Goal: Task Accomplishment & Management: Use online tool/utility

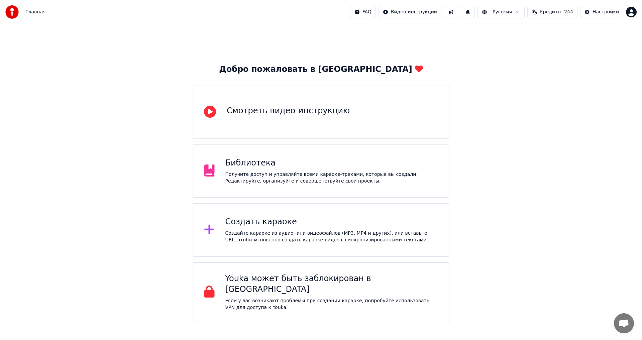
click at [264, 237] on div "Создайте караоке из аудио- или видеофайлов (MP3, MP4 и других), или вставьте UR…" at bounding box center [331, 236] width 213 height 13
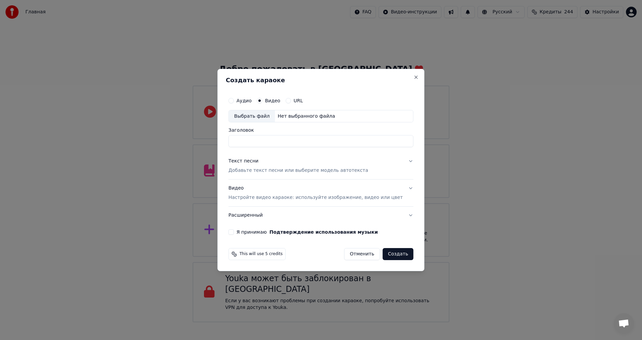
click at [270, 116] on div "Выбрать файл" at bounding box center [252, 116] width 46 height 12
type input "**********"
click at [259, 170] on p "Добавьте текст песни или выберите модель автотекста" at bounding box center [298, 171] width 140 height 7
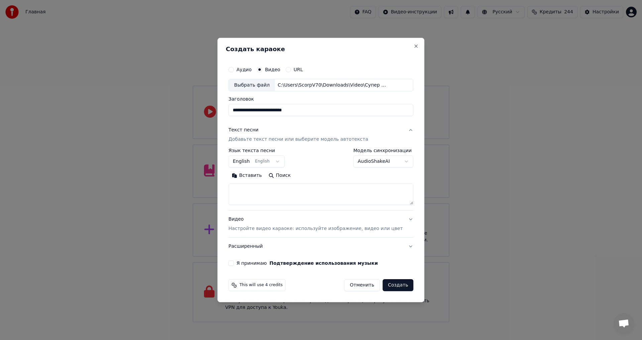
click at [258, 162] on button "English English" at bounding box center [256, 162] width 56 height 12
select select "**"
click at [280, 198] on textarea at bounding box center [320, 194] width 185 height 21
paste textarea "**********"
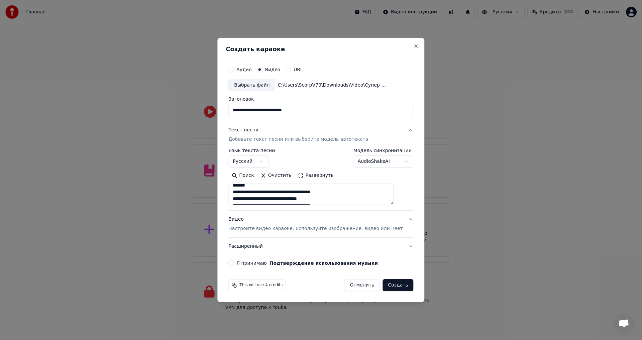
scroll to position [0, 0]
type textarea "**********"
click at [234, 262] on button "Я принимаю Подтверждение использования музыки" at bounding box center [230, 262] width 5 height 5
click at [276, 114] on input "**********" at bounding box center [320, 110] width 185 height 12
click at [274, 114] on input "**********" at bounding box center [320, 110] width 185 height 12
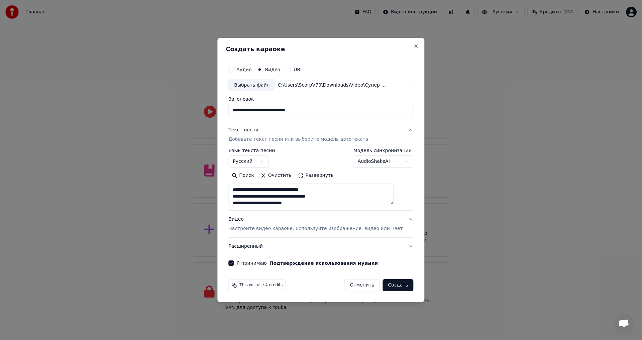
type input "**********"
click at [393, 289] on button "Создать" at bounding box center [398, 285] width 31 height 12
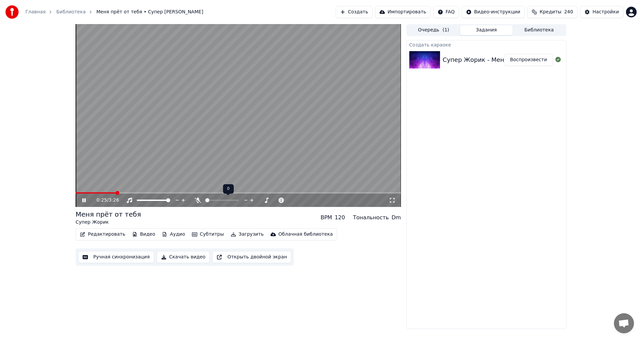
click at [205, 201] on span at bounding box center [207, 200] width 4 height 4
click at [93, 235] on button "Редактировать" at bounding box center [102, 234] width 51 height 9
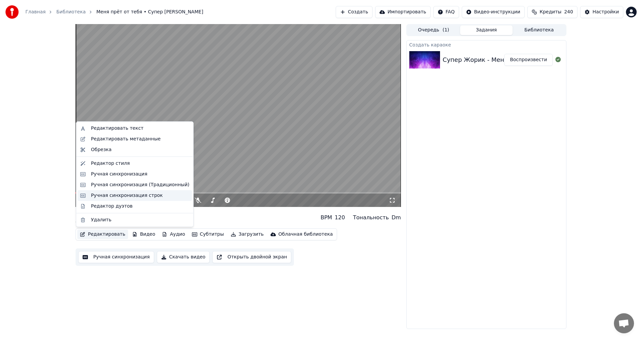
click at [117, 195] on div "Ручная синхронизация строк" at bounding box center [127, 195] width 72 height 7
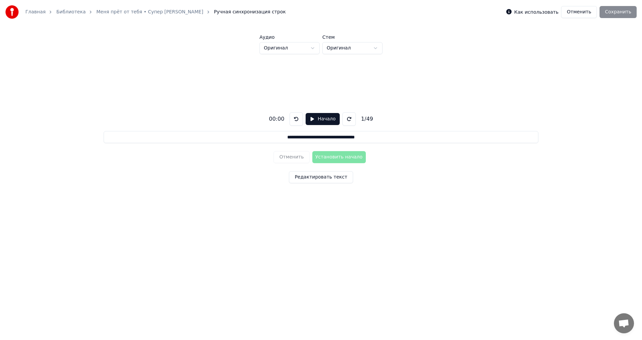
click at [350, 223] on div "**********" at bounding box center [321, 146] width 621 height 185
click at [322, 119] on button "Начало" at bounding box center [323, 119] width 34 height 12
click at [347, 157] on button "Установить начало" at bounding box center [339, 157] width 54 height 12
click at [347, 157] on button "Установить конец" at bounding box center [339, 157] width 54 height 12
click at [347, 157] on button "Установить начало" at bounding box center [339, 157] width 54 height 12
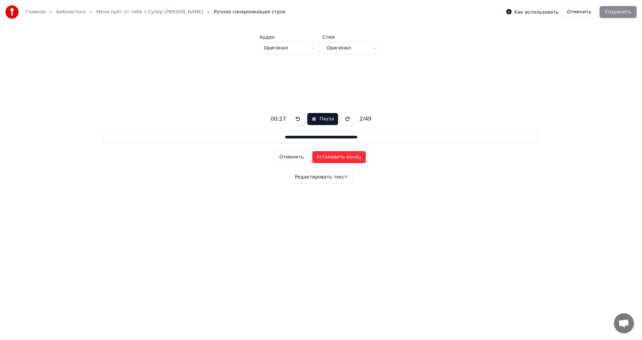
click at [347, 157] on button "Установить конец" at bounding box center [339, 157] width 54 height 12
click at [347, 157] on button "Установить начало" at bounding box center [339, 157] width 54 height 12
click at [347, 157] on button "Установить конец" at bounding box center [339, 157] width 54 height 12
click at [347, 157] on button "Установить начало" at bounding box center [339, 157] width 54 height 12
click at [347, 157] on button "Установить конец" at bounding box center [339, 157] width 54 height 12
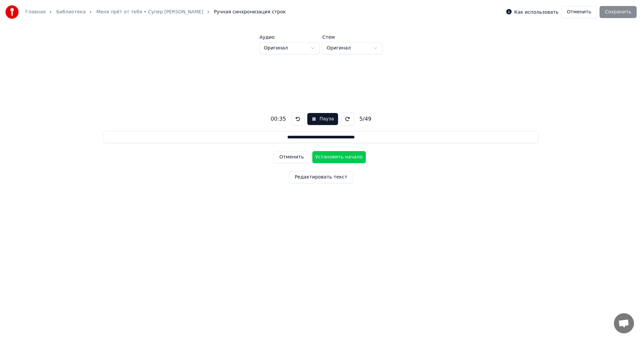
click at [347, 157] on button "Установить начало" at bounding box center [339, 157] width 54 height 12
click at [347, 157] on button "Установить конец" at bounding box center [339, 157] width 54 height 12
click at [347, 157] on button "Установить начало" at bounding box center [339, 157] width 54 height 12
click at [350, 158] on button "Установить конец" at bounding box center [339, 157] width 54 height 12
click at [351, 158] on button "Установить начало" at bounding box center [339, 157] width 54 height 12
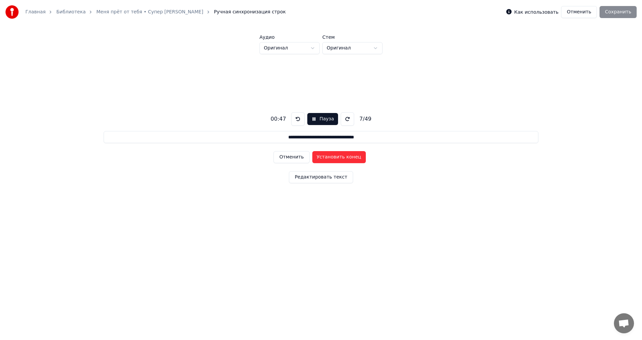
click at [349, 157] on button "Установить конец" at bounding box center [339, 157] width 54 height 12
click at [349, 157] on button "Установить начало" at bounding box center [339, 157] width 54 height 12
click at [350, 157] on button "Установить конец" at bounding box center [339, 157] width 54 height 12
click at [350, 157] on button "Установить начало" at bounding box center [339, 157] width 54 height 12
click at [350, 157] on button "Установить конец" at bounding box center [339, 157] width 54 height 12
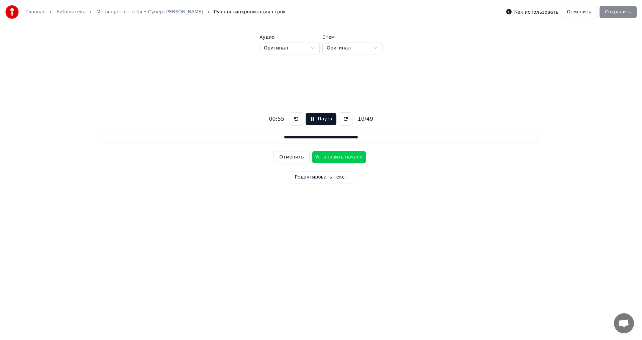
click at [350, 157] on button "Установить начало" at bounding box center [339, 157] width 54 height 12
click at [350, 157] on button "Установить конец" at bounding box center [339, 157] width 54 height 12
click at [350, 157] on button "Установить начало" at bounding box center [339, 157] width 54 height 12
click at [350, 157] on button "Установить конец" at bounding box center [339, 157] width 54 height 12
click at [350, 157] on button "Установить начало" at bounding box center [339, 157] width 54 height 12
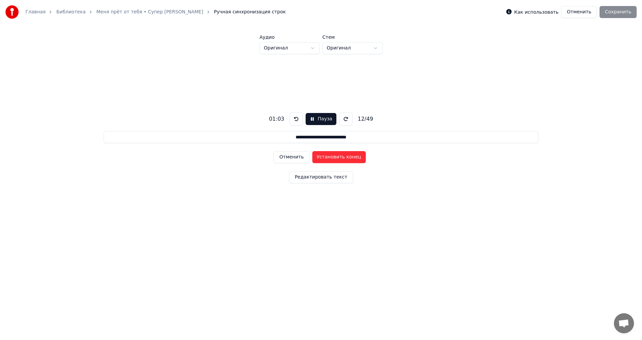
click at [350, 157] on button "Установить конец" at bounding box center [339, 157] width 54 height 12
click at [350, 157] on button "Установить начало" at bounding box center [339, 157] width 54 height 12
click at [350, 157] on button "Установить конец" at bounding box center [339, 157] width 54 height 12
click at [350, 157] on button "Установить начало" at bounding box center [339, 157] width 54 height 12
click at [350, 157] on button "Установить конец" at bounding box center [339, 157] width 54 height 12
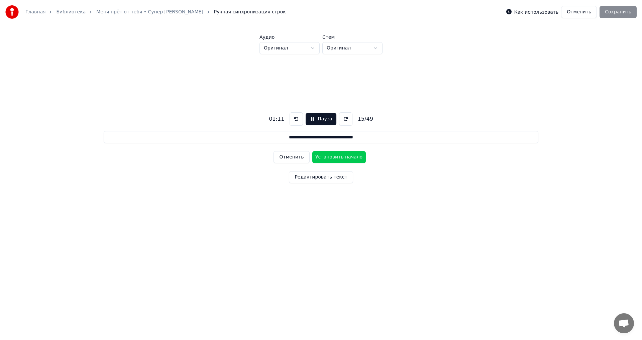
click at [350, 157] on button "Установить начало" at bounding box center [339, 157] width 54 height 12
click at [351, 157] on button "Установить конец" at bounding box center [339, 157] width 54 height 12
click at [351, 157] on button "Установить начало" at bounding box center [339, 157] width 54 height 12
click at [351, 157] on button "Установить конец" at bounding box center [339, 157] width 54 height 12
click at [351, 157] on button "Установить начало" at bounding box center [339, 157] width 54 height 12
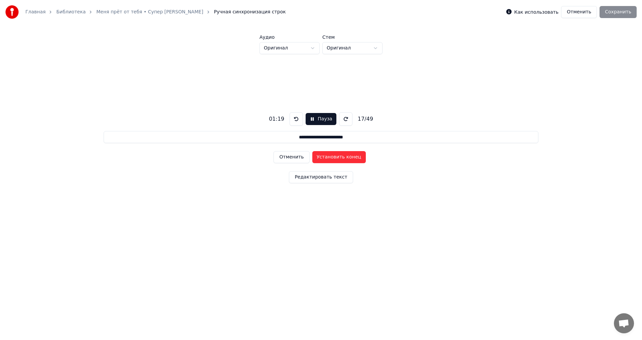
click at [351, 157] on button "Установить конец" at bounding box center [339, 157] width 54 height 12
click at [351, 157] on button "Установить начало" at bounding box center [339, 157] width 54 height 12
click at [351, 157] on button "Установить конец" at bounding box center [339, 157] width 54 height 12
click at [351, 156] on button "Установить начало" at bounding box center [339, 157] width 54 height 12
click at [351, 156] on button "Установить конец" at bounding box center [339, 157] width 54 height 12
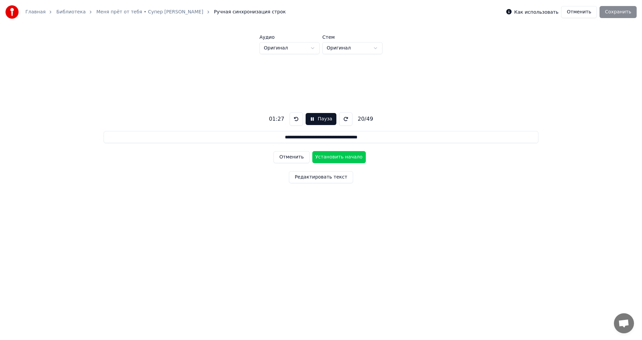
click at [351, 156] on button "Установить начало" at bounding box center [339, 157] width 54 height 12
click at [351, 156] on button "Установить конец" at bounding box center [339, 157] width 54 height 12
click at [351, 156] on button "Установить начало" at bounding box center [339, 157] width 54 height 12
click at [351, 156] on button "Установить конец" at bounding box center [339, 157] width 54 height 12
click at [351, 156] on button "Установить начало" at bounding box center [339, 157] width 54 height 12
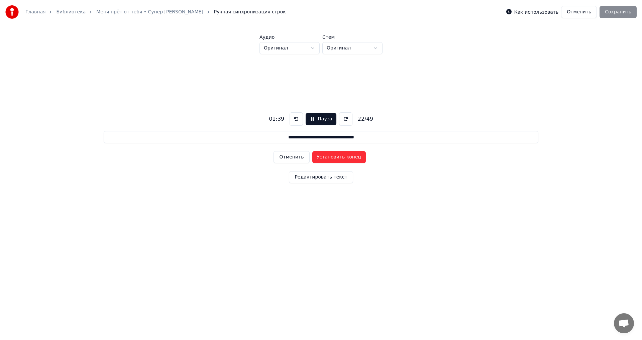
click at [352, 156] on button "Установить конец" at bounding box center [339, 157] width 54 height 12
click at [352, 156] on button "Установить начало" at bounding box center [339, 157] width 54 height 12
click at [350, 158] on button "Установить конец" at bounding box center [339, 157] width 54 height 12
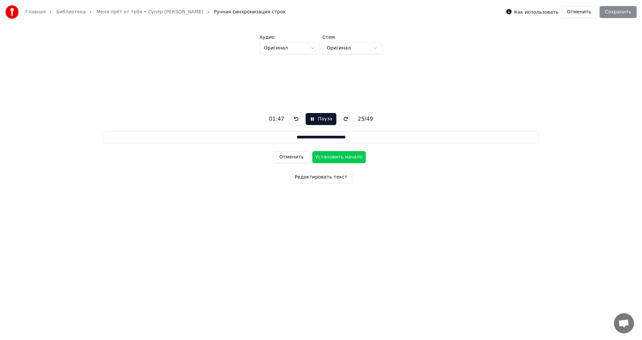
click at [350, 158] on button "Установить начало" at bounding box center [339, 157] width 54 height 12
click at [350, 158] on button "Установить конец" at bounding box center [339, 157] width 54 height 12
click at [350, 158] on button "Установить начало" at bounding box center [339, 157] width 54 height 12
click at [350, 157] on button "Установить конец" at bounding box center [339, 157] width 54 height 12
click at [350, 157] on button "Установить начало" at bounding box center [339, 157] width 54 height 12
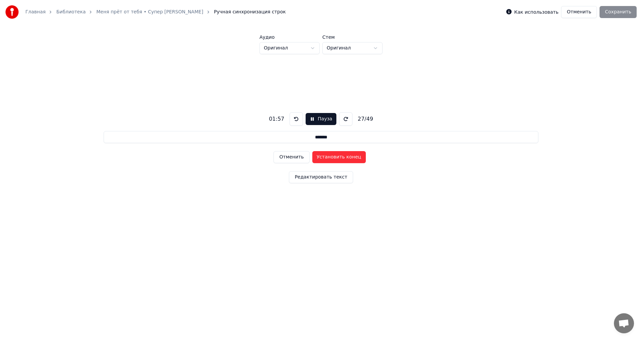
click at [296, 157] on button "Отменить" at bounding box center [292, 157] width 36 height 12
click at [333, 156] on button "Установить начало" at bounding box center [339, 157] width 54 height 12
click at [333, 156] on button "Установить конец" at bounding box center [339, 157] width 54 height 12
click at [333, 156] on button "Установить начало" at bounding box center [339, 157] width 54 height 12
click at [302, 156] on button "Отменить" at bounding box center [292, 157] width 36 height 12
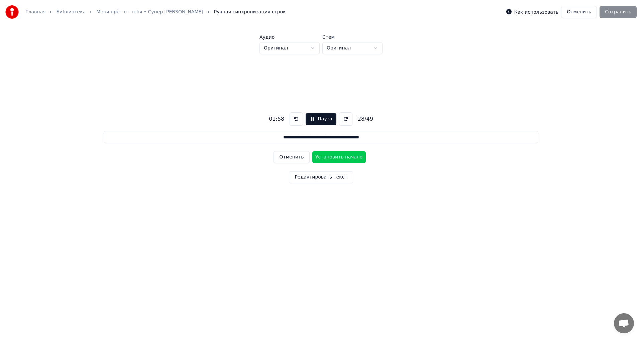
click at [302, 156] on button "Отменить" at bounding box center [292, 157] width 36 height 12
click at [321, 157] on button "Установить конец" at bounding box center [339, 157] width 54 height 12
click at [303, 157] on button "Отменить" at bounding box center [292, 157] width 36 height 12
click at [317, 155] on button "Установить конец" at bounding box center [339, 157] width 54 height 12
click at [317, 155] on button "Установить начало" at bounding box center [339, 157] width 54 height 12
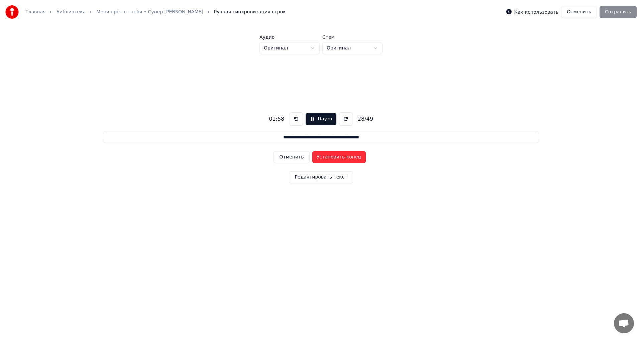
click at [295, 159] on button "Отменить" at bounding box center [292, 157] width 36 height 12
click at [294, 158] on button "Отменить" at bounding box center [292, 157] width 36 height 12
click at [320, 156] on button "Установить конец" at bounding box center [339, 157] width 54 height 12
click at [320, 156] on button "Установить начало" at bounding box center [339, 157] width 54 height 12
click at [326, 156] on button "Установить конец" at bounding box center [339, 157] width 54 height 12
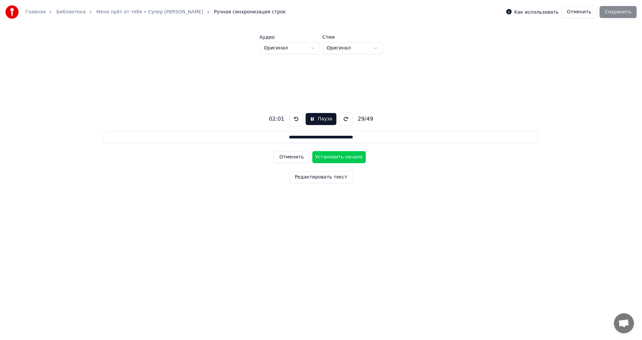
click at [326, 156] on button "Установить начало" at bounding box center [339, 157] width 54 height 12
click at [326, 156] on button "Установить конец" at bounding box center [339, 157] width 54 height 12
click at [326, 156] on button "Установить начало" at bounding box center [339, 157] width 54 height 12
click at [327, 156] on button "Установить конец" at bounding box center [339, 157] width 54 height 12
click at [327, 156] on button "Установить начало" at bounding box center [339, 157] width 54 height 12
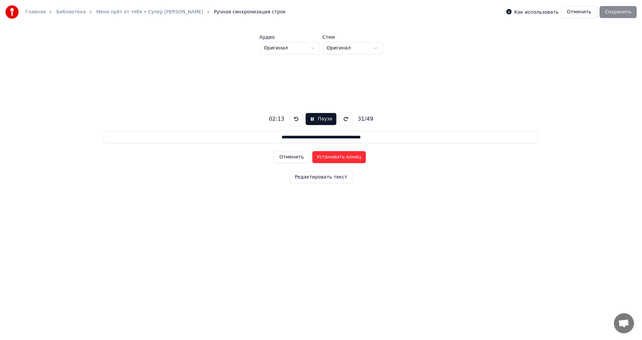
click at [328, 156] on button "Установить конец" at bounding box center [339, 157] width 54 height 12
click at [329, 156] on button "Установить начало" at bounding box center [339, 157] width 54 height 12
click at [329, 156] on button "Установить конец" at bounding box center [339, 157] width 54 height 12
click at [329, 156] on button "Установить начало" at bounding box center [339, 157] width 54 height 12
click at [329, 156] on button "Установить конец" at bounding box center [339, 157] width 54 height 12
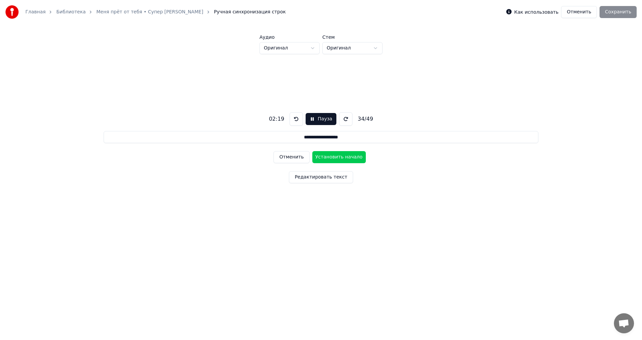
click at [329, 156] on button "Установить начало" at bounding box center [339, 157] width 54 height 12
click at [329, 156] on button "Установить конец" at bounding box center [339, 157] width 54 height 12
click at [329, 156] on button "Установить начало" at bounding box center [339, 157] width 54 height 12
click at [330, 156] on button "Установить конец" at bounding box center [339, 157] width 54 height 12
click at [330, 156] on button "Установить начало" at bounding box center [339, 157] width 54 height 12
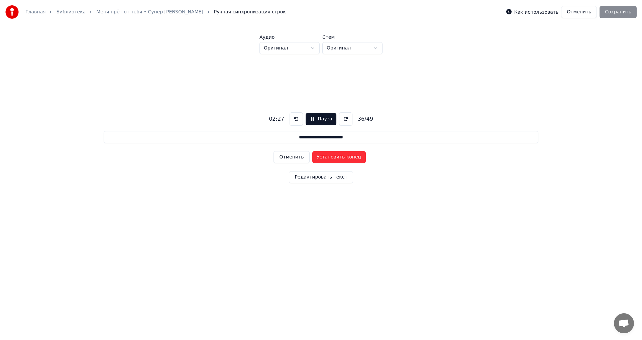
click at [330, 156] on button "Установить конец" at bounding box center [339, 157] width 54 height 12
click at [330, 156] on button "Установить начало" at bounding box center [339, 157] width 54 height 12
click at [330, 156] on button "Установить конец" at bounding box center [339, 157] width 54 height 12
click at [330, 156] on button "Установить начало" at bounding box center [339, 157] width 54 height 12
click at [330, 156] on button "Установить конец" at bounding box center [339, 157] width 54 height 12
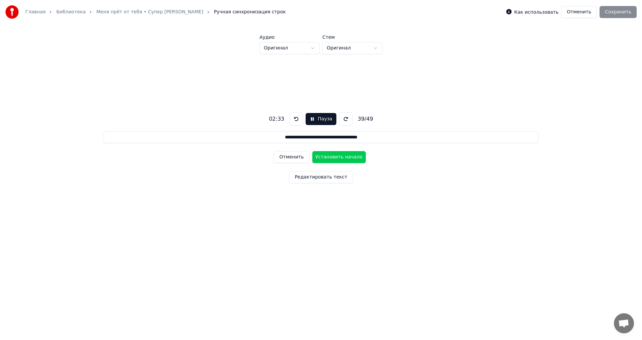
click at [330, 156] on button "Установить начало" at bounding box center [339, 157] width 54 height 12
click at [330, 156] on button "Установить конец" at bounding box center [339, 157] width 54 height 12
click at [330, 156] on button "Установить начало" at bounding box center [339, 157] width 54 height 12
click at [330, 156] on button "Установить конец" at bounding box center [339, 157] width 54 height 12
click at [330, 156] on button "Установить начало" at bounding box center [339, 157] width 54 height 12
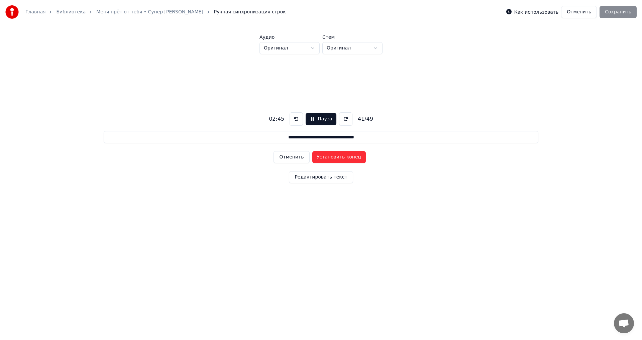
click at [330, 156] on button "Установить конец" at bounding box center [339, 157] width 54 height 12
click at [330, 156] on button "Установить начало" at bounding box center [339, 157] width 54 height 12
click at [330, 156] on button "Установить конец" at bounding box center [339, 157] width 54 height 12
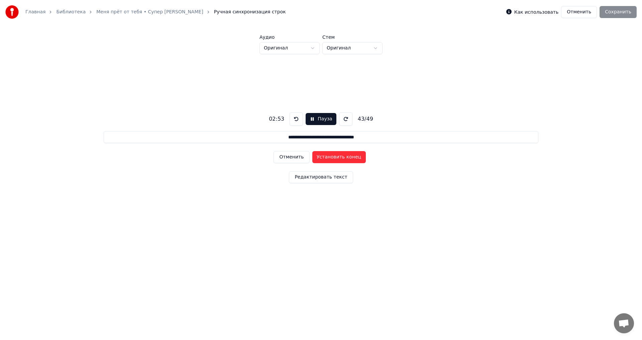
click at [330, 156] on button "Установить конец" at bounding box center [339, 157] width 54 height 12
click at [330, 156] on button "Установить начало" at bounding box center [339, 157] width 54 height 12
click at [330, 156] on button "Установить конец" at bounding box center [339, 157] width 54 height 12
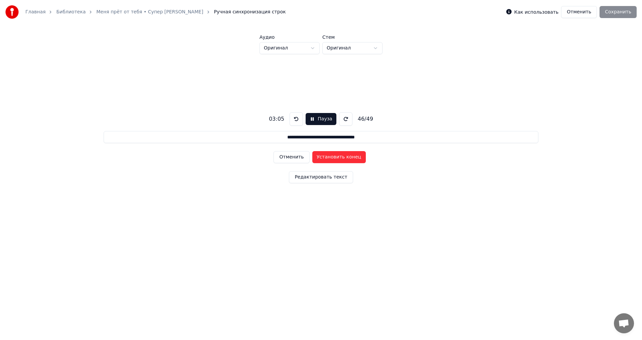
click at [337, 156] on button "Установить конец" at bounding box center [339, 157] width 54 height 12
click at [337, 156] on button "Установить начало" at bounding box center [339, 157] width 54 height 12
click at [337, 156] on button "Установить конец" at bounding box center [339, 157] width 54 height 12
click at [337, 156] on button "Установить начало" at bounding box center [339, 157] width 54 height 12
click at [337, 156] on button "Установить конец" at bounding box center [339, 157] width 54 height 12
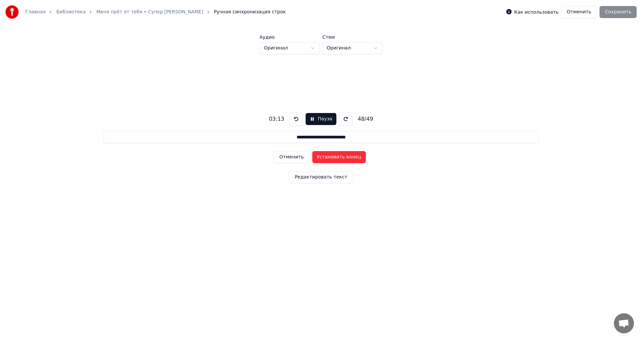
type input "**********"
click at [337, 156] on button "Установить начало" at bounding box center [339, 157] width 54 height 12
click at [347, 157] on button "Установить конец" at bounding box center [339, 157] width 54 height 12
click at [626, 15] on button "Сохранить" at bounding box center [618, 12] width 37 height 12
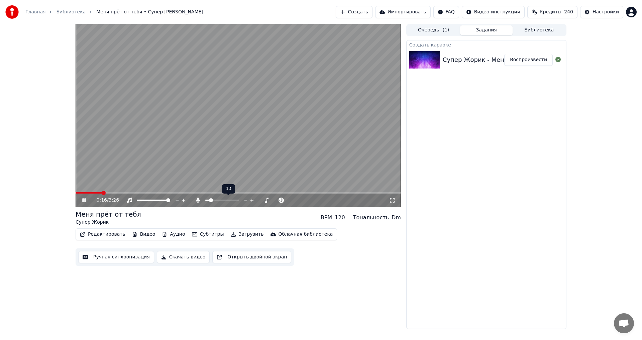
click at [210, 202] on span at bounding box center [211, 200] width 4 height 4
click at [211, 202] on span at bounding box center [212, 200] width 4 height 4
click at [206, 202] on span at bounding box center [208, 200] width 4 height 4
click at [252, 198] on icon at bounding box center [252, 200] width 6 height 7
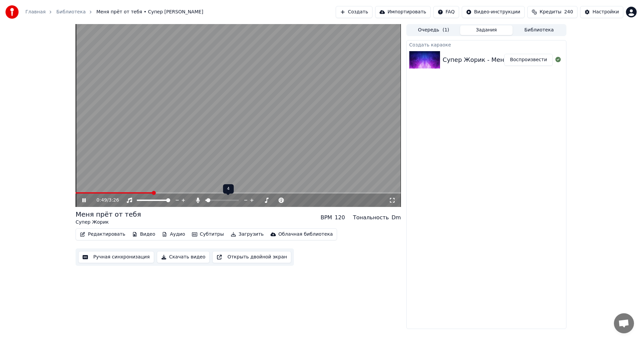
click at [252, 198] on icon at bounding box center [252, 200] width 6 height 7
click at [210, 235] on button "Субтитры" at bounding box center [207, 234] width 37 height 9
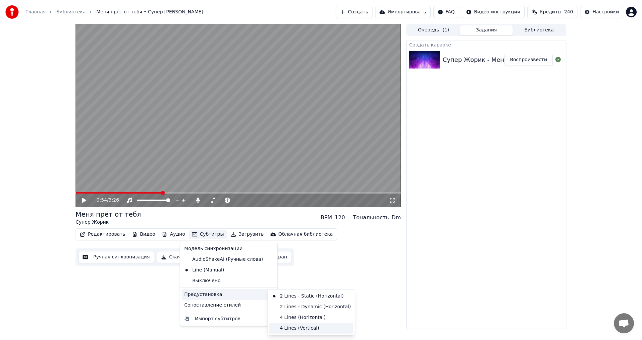
click at [302, 329] on div "4 Lines (Vertical)" at bounding box center [311, 328] width 84 height 11
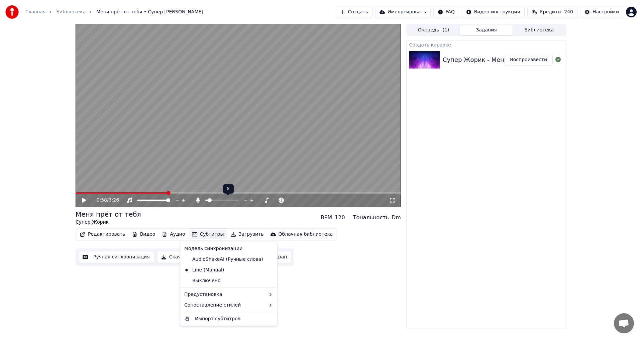
click at [245, 201] on icon at bounding box center [246, 200] width 6 height 7
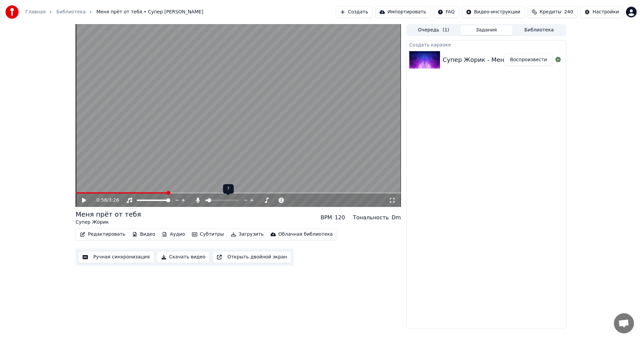
click at [245, 201] on icon at bounding box center [246, 200] width 6 height 7
click at [188, 261] on button "Скачать видео" at bounding box center [183, 257] width 53 height 12
